Goal: Find contact information: Obtain details needed to contact an individual or organization

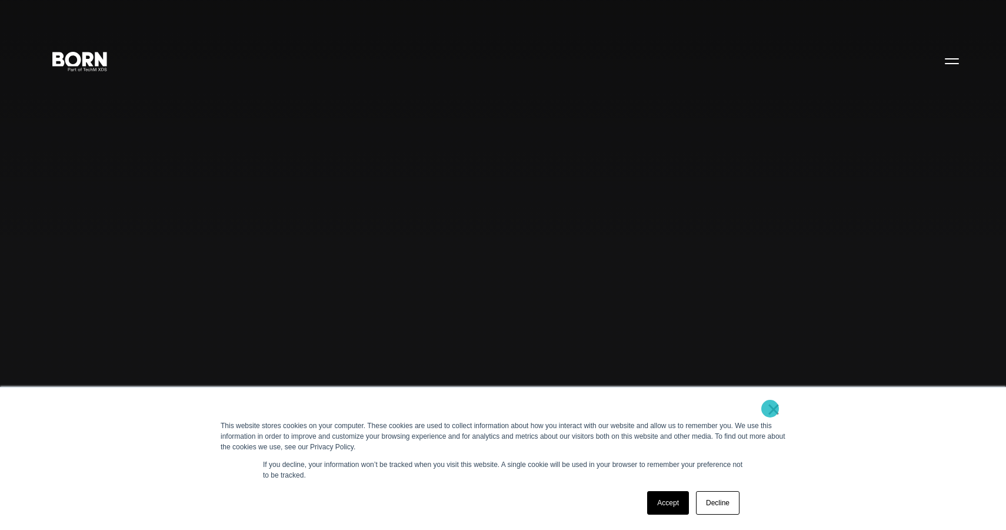
click at [770, 408] on link "×" at bounding box center [774, 409] width 14 height 11
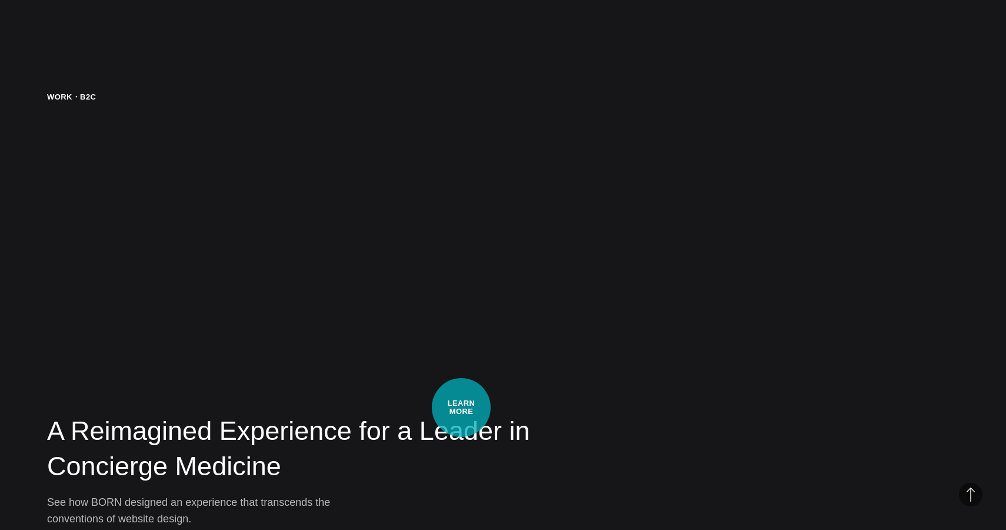
scroll to position [2728, 0]
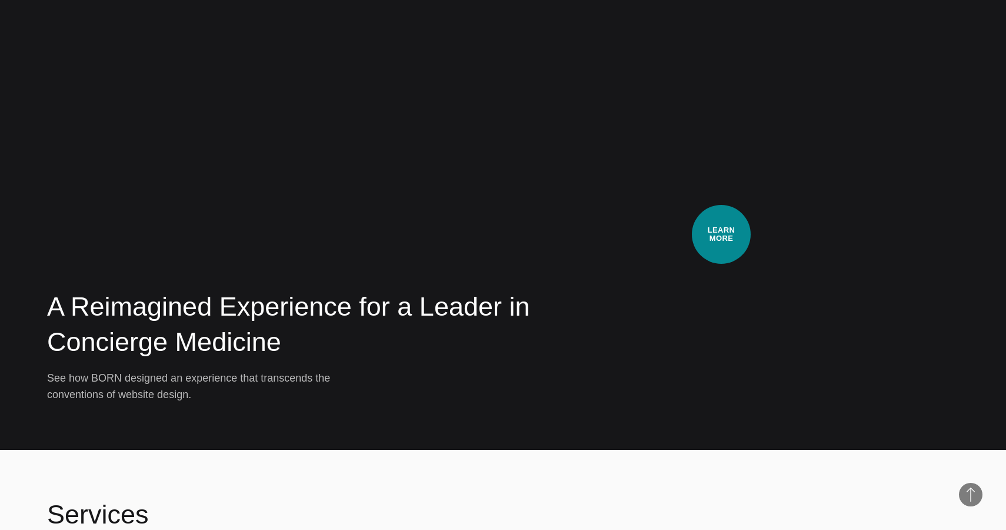
click at [721, 234] on video at bounding box center [763, 184] width 392 height 435
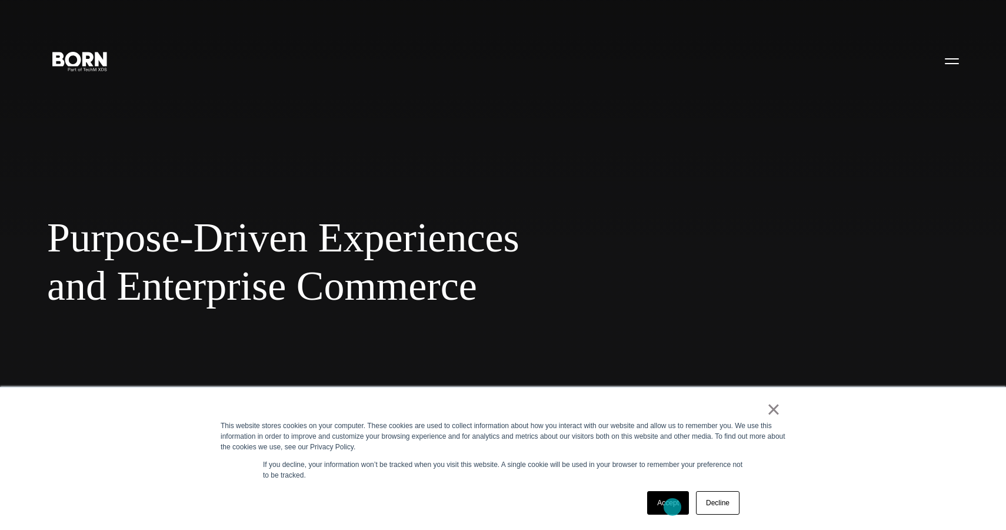
click at [672, 507] on link "Accept" at bounding box center [668, 503] width 42 height 24
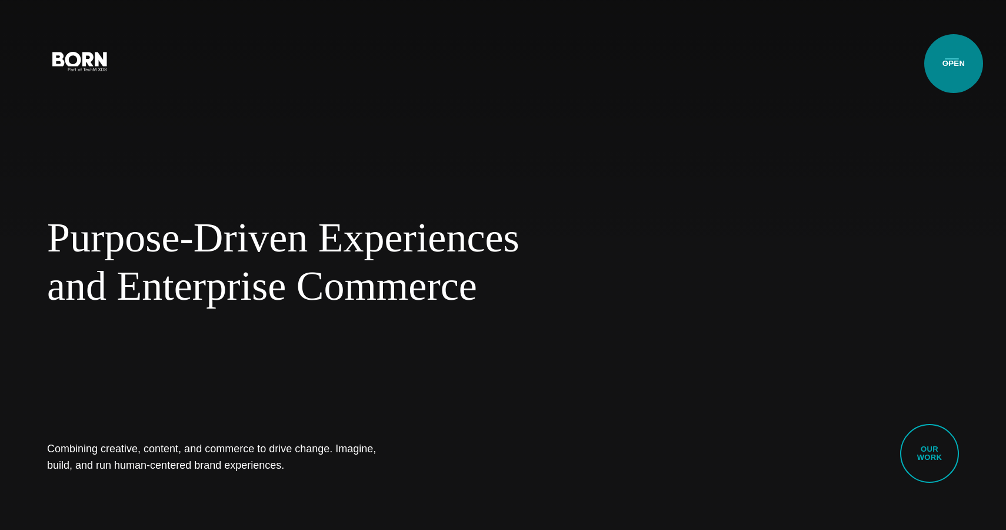
click at [954, 64] on button "Primary Menu" at bounding box center [952, 60] width 28 height 25
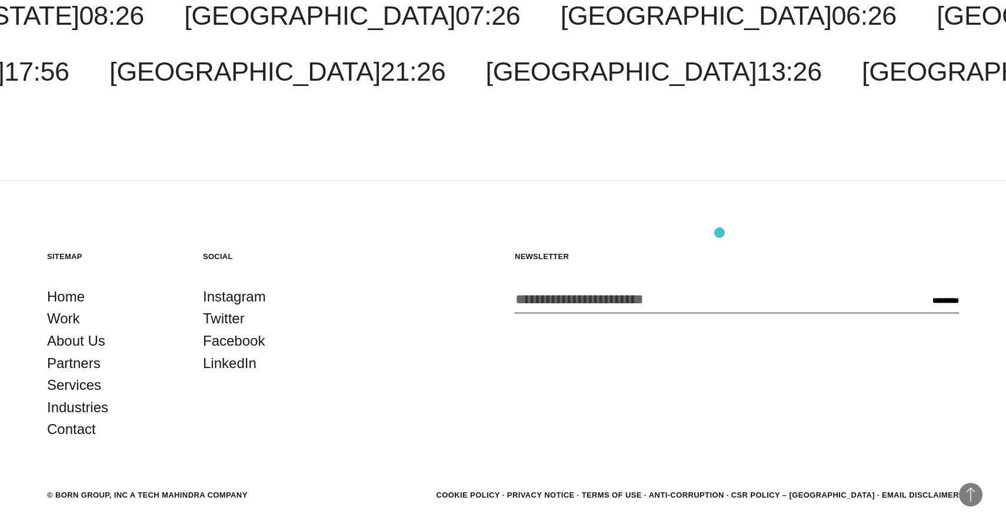
scroll to position [14989, 0]
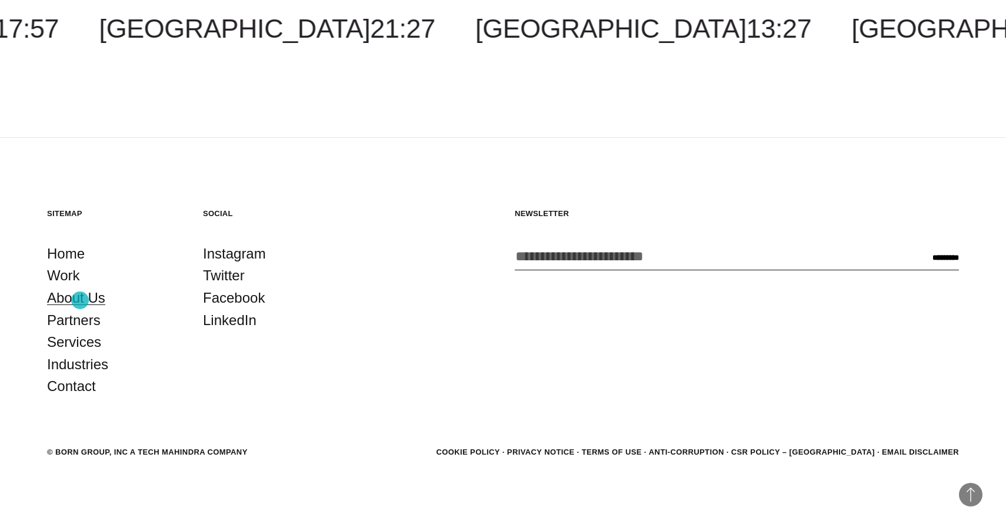
click at [80, 300] on link "About Us" at bounding box center [76, 298] width 58 height 22
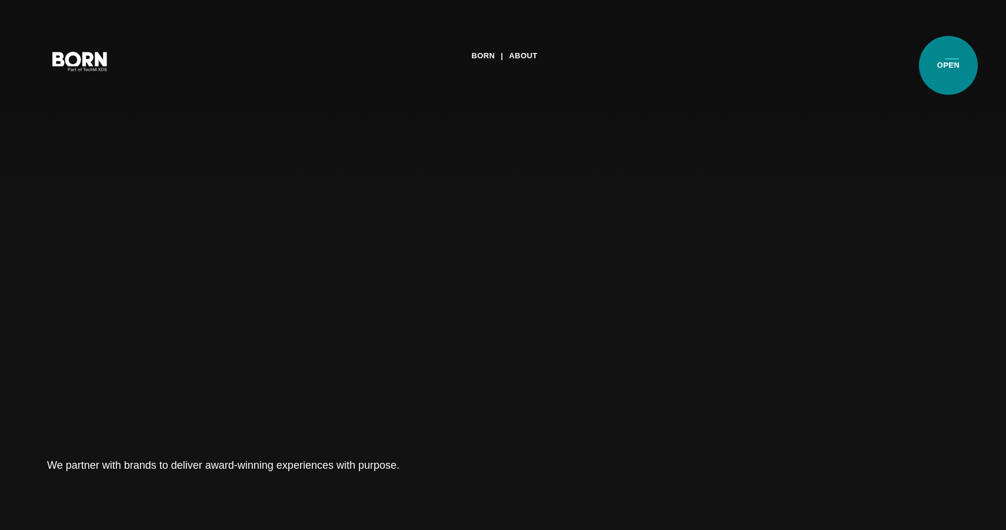
click at [948, 65] on button "Primary Menu" at bounding box center [952, 60] width 28 height 25
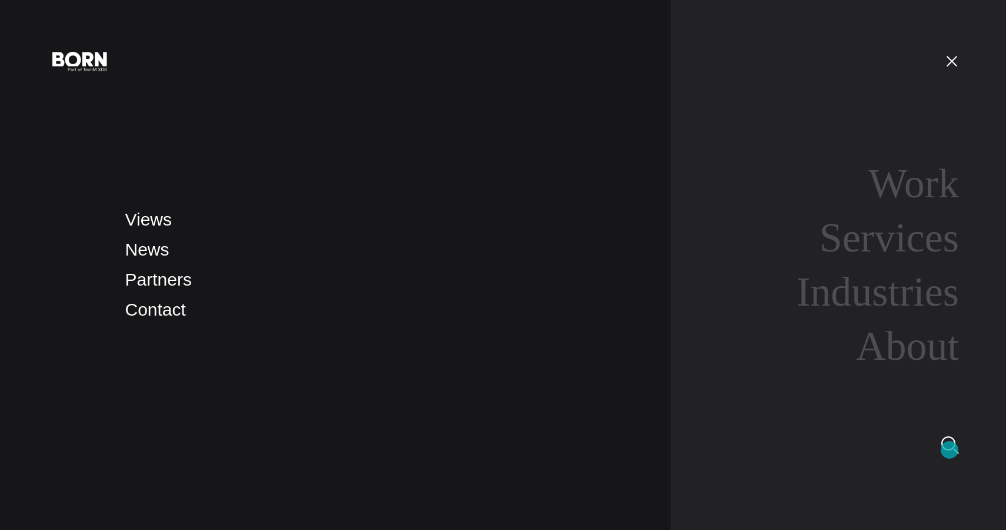
click at [950, 450] on img at bounding box center [950, 445] width 18 height 18
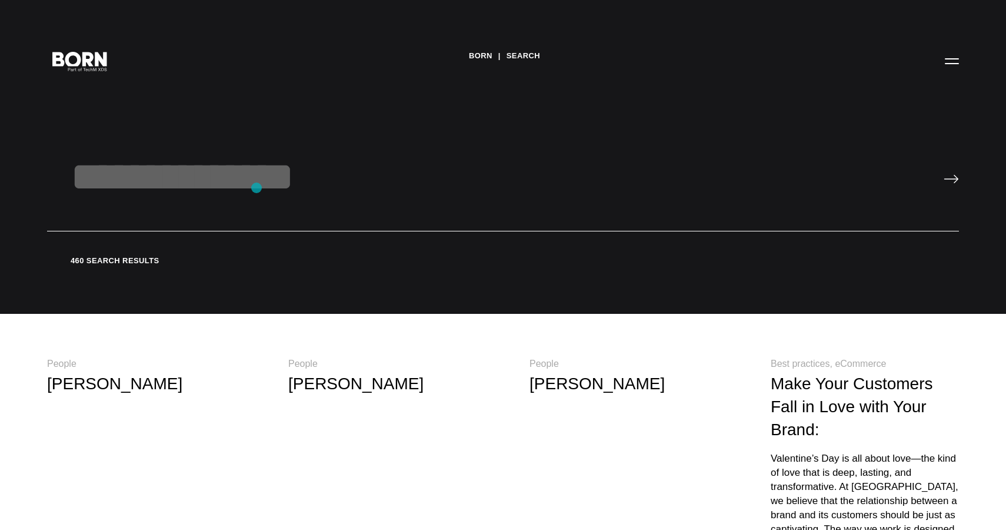
click at [257, 188] on input "text" at bounding box center [503, 192] width 912 height 78
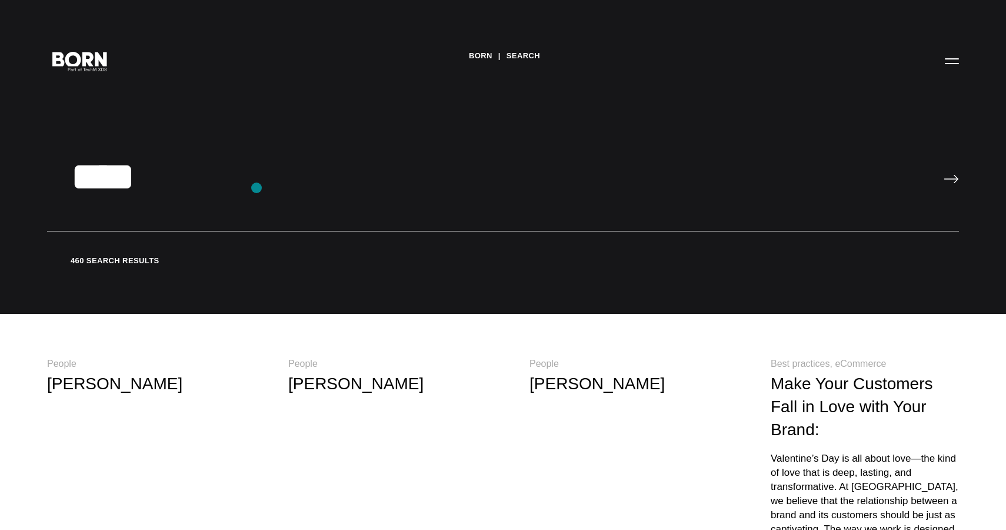
type input "****"
click at [944, 174] on input "image" at bounding box center [951, 178] width 15 height 9
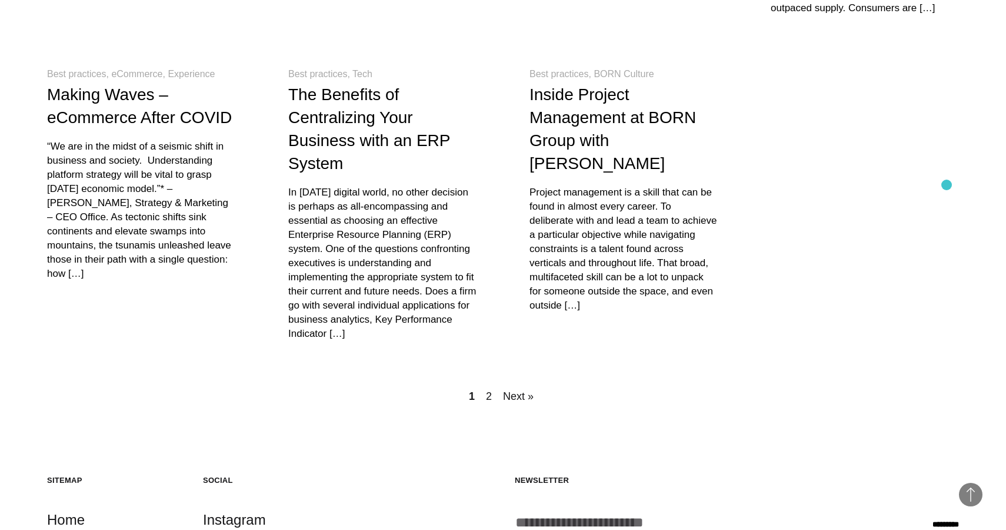
scroll to position [878, 0]
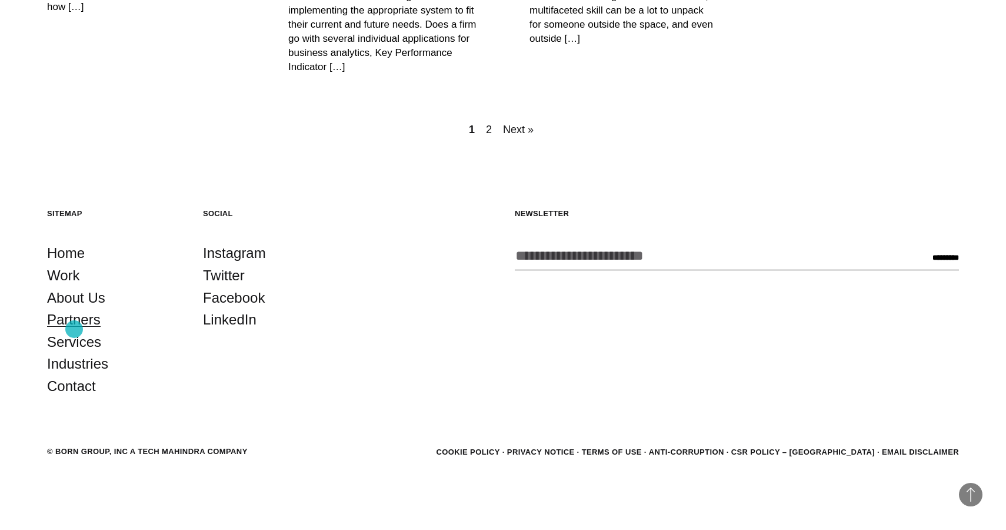
click at [74, 328] on link "Partners" at bounding box center [74, 319] width 54 height 22
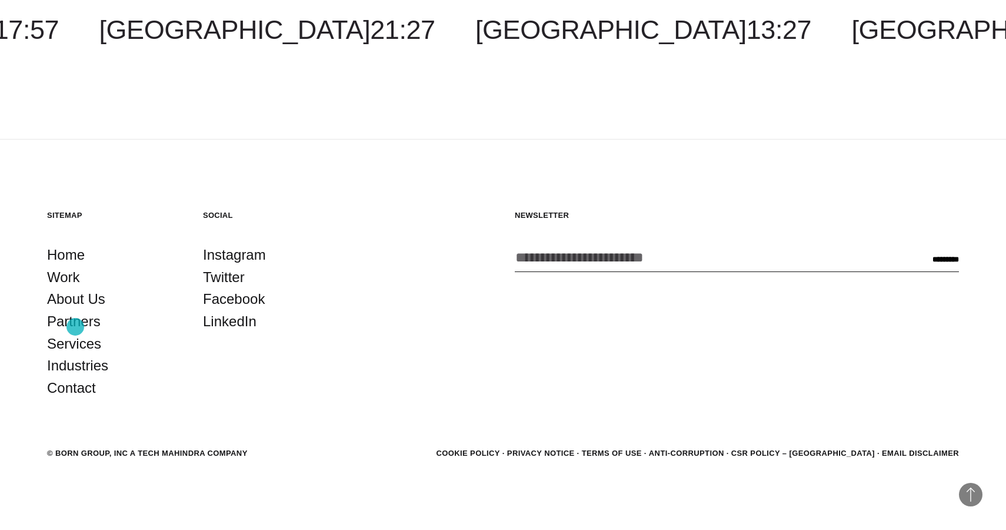
scroll to position [2185, 0]
click at [73, 394] on link "Contact" at bounding box center [71, 387] width 49 height 22
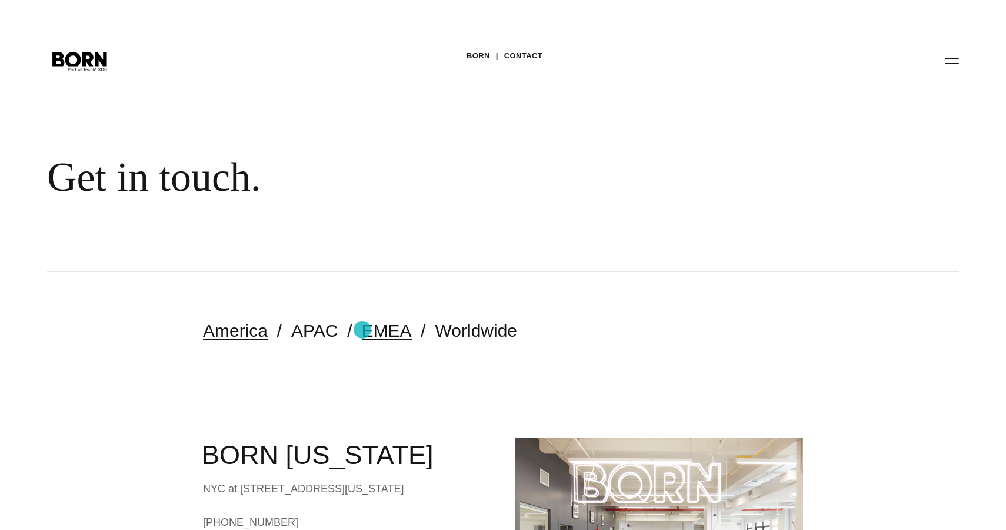
click at [362, 329] on link "EMEA" at bounding box center [387, 330] width 50 height 19
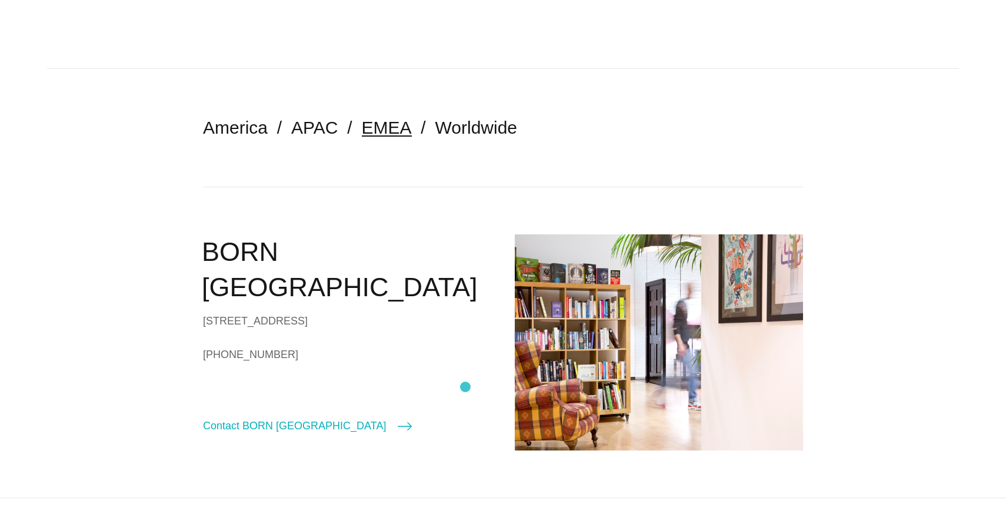
scroll to position [254, 0]
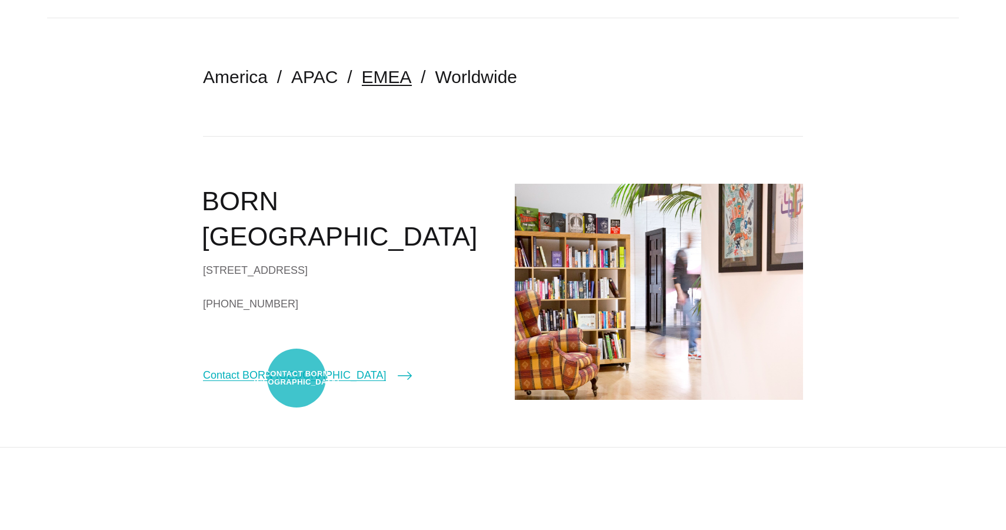
click at [297, 378] on link "Contact BORN [GEOGRAPHIC_DATA]" at bounding box center [307, 375] width 209 height 16
select select "******"
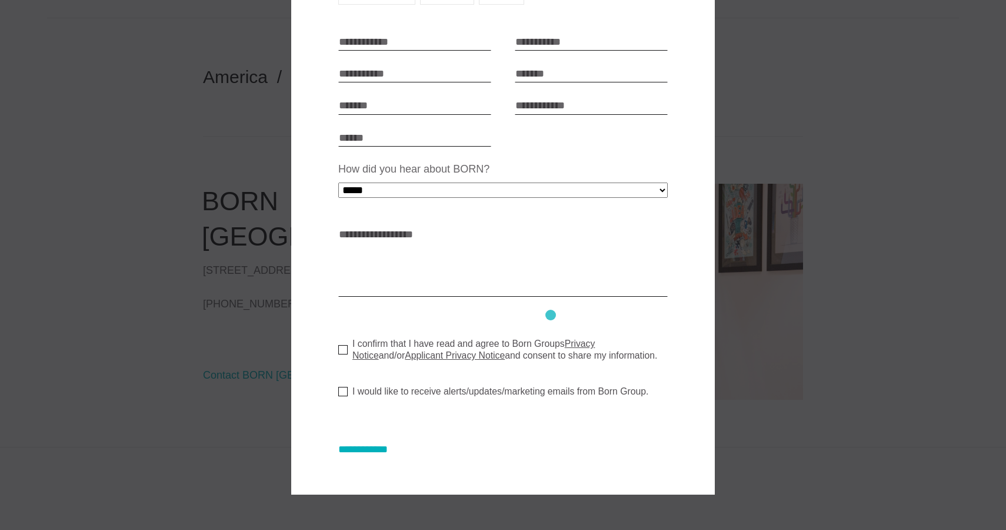
scroll to position [0, 0]
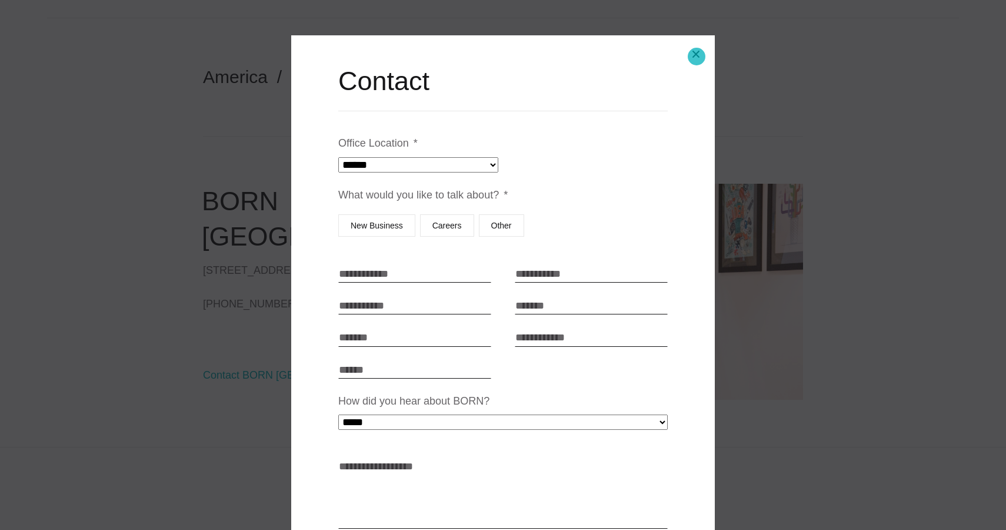
click at [697, 56] on button "Close modal" at bounding box center [696, 54] width 28 height 28
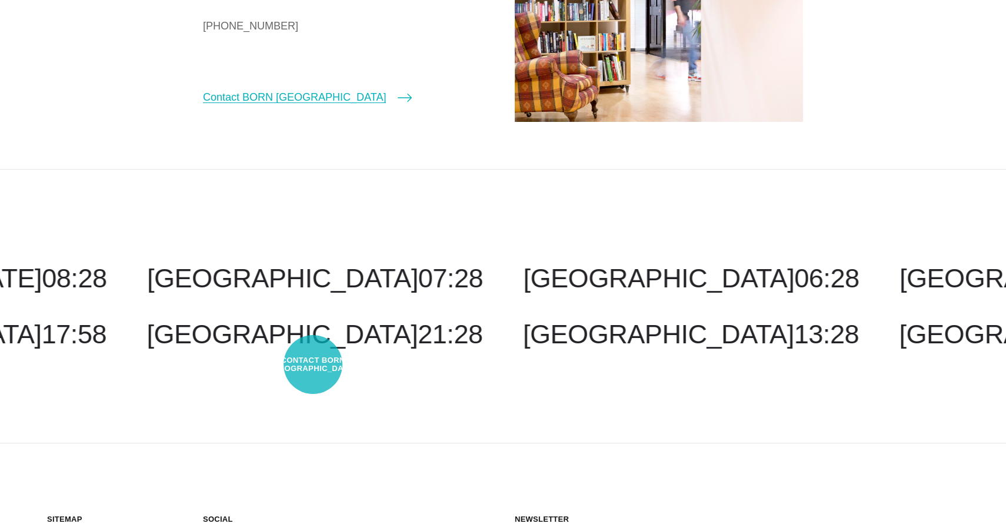
scroll to position [837, 0]
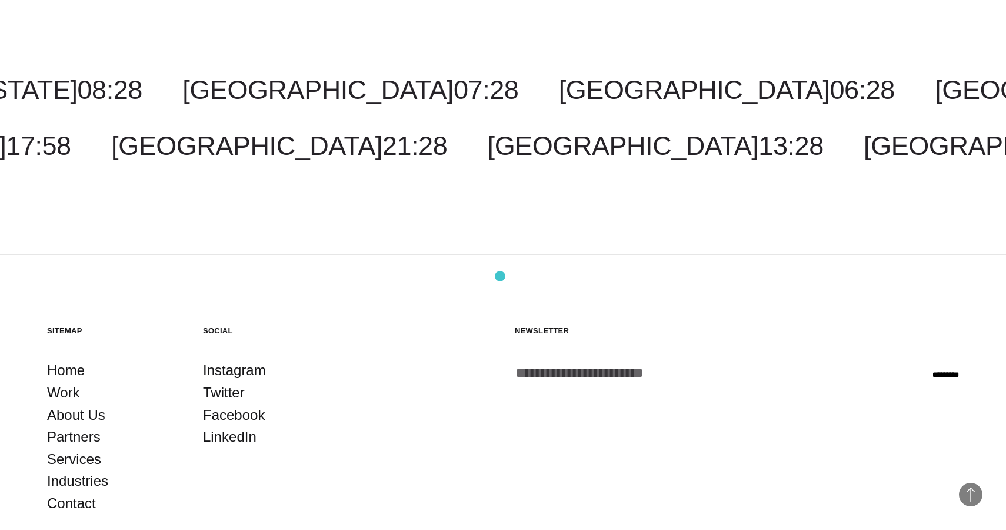
scroll to position [3634, 0]
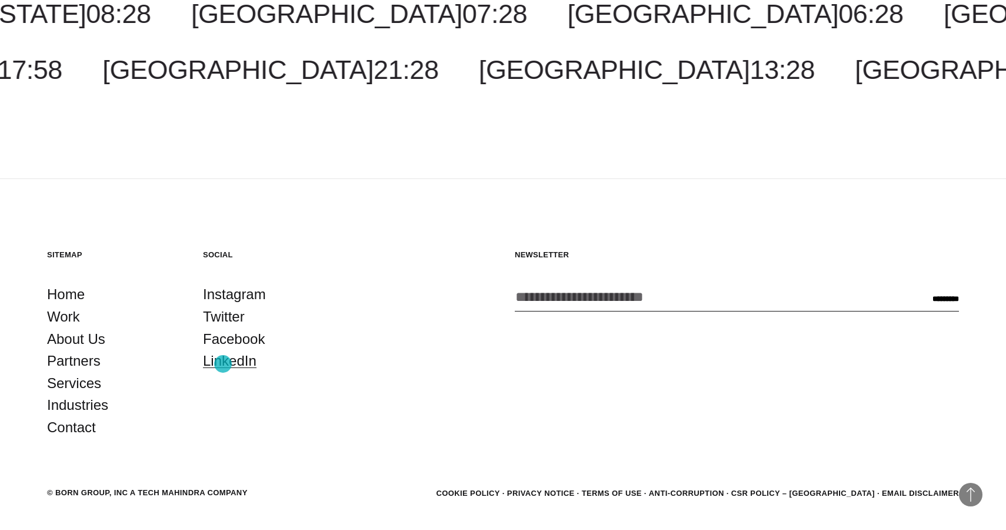
click at [223, 364] on link "LinkedIn" at bounding box center [230, 360] width 54 height 22
